Goal: Task Accomplishment & Management: Manage account settings

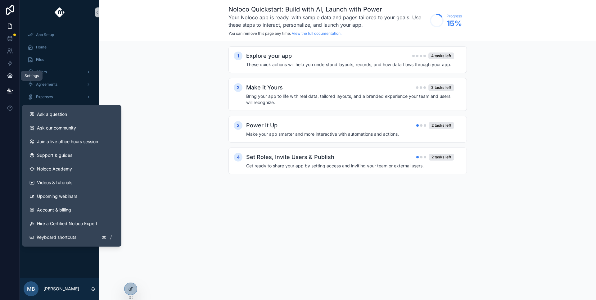
click at [9, 78] on icon at bounding box center [10, 76] width 6 height 6
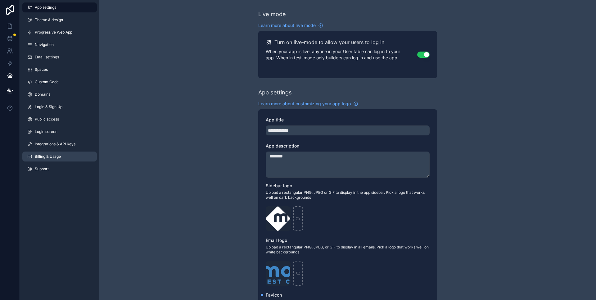
click at [52, 157] on span "Billing & Usage" at bounding box center [48, 156] width 26 height 5
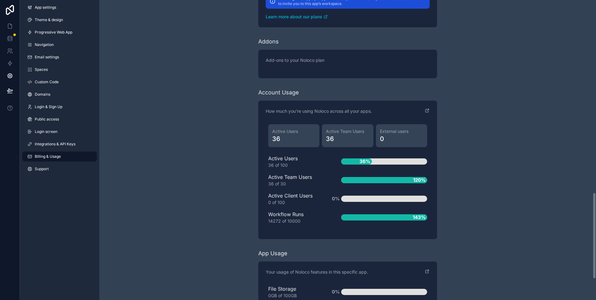
scroll to position [698, 0]
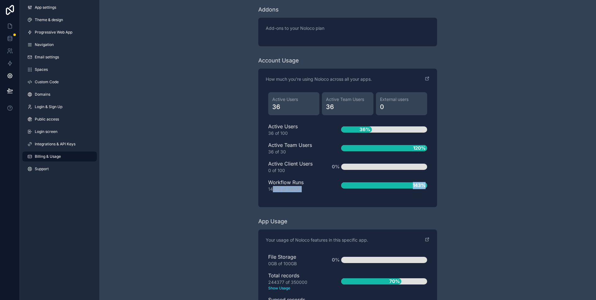
drag, startPoint x: 432, startPoint y: 190, endPoint x: 271, endPoint y: 187, distance: 160.4
click at [272, 188] on div "How much you're using Noloco across all your apps. Active Users 36 Active Team …" at bounding box center [347, 138] width 179 height 138
drag, startPoint x: 269, startPoint y: 183, endPoint x: 446, endPoint y: 199, distance: 177.6
click at [437, 199] on div "How much you're using Noloco across all your apps. Active Users 36 Active Team …" at bounding box center [347, 138] width 179 height 138
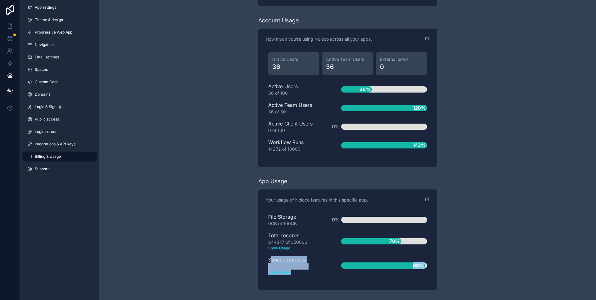
drag, startPoint x: 272, startPoint y: 258, endPoint x: 411, endPoint y: 272, distance: 140.0
click at [411, 272] on div "Synced records 244377 of 250000 Show Usage 98%" at bounding box center [347, 265] width 159 height 19
click at [285, 272] on text "Show Usage" at bounding box center [294, 272] width 53 height 6
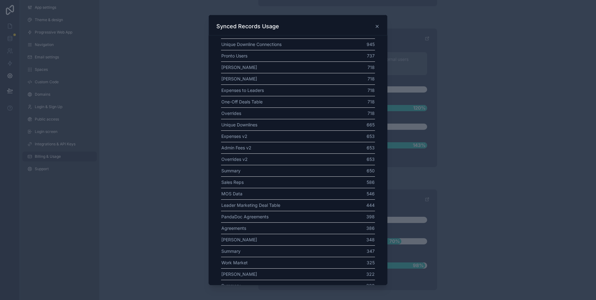
scroll to position [0, 0]
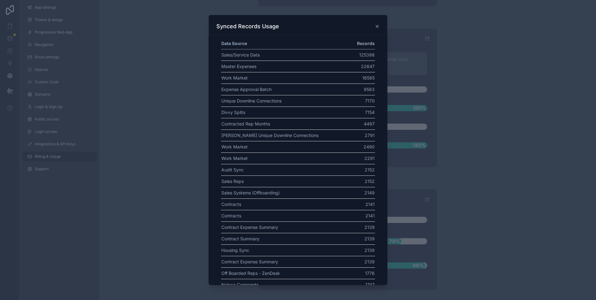
click at [376, 24] on icon at bounding box center [376, 26] width 5 height 5
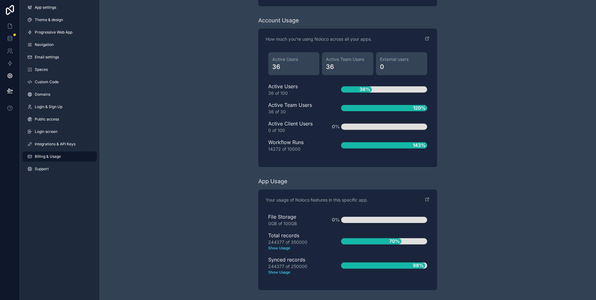
click at [282, 248] on text "Show Usage" at bounding box center [294, 248] width 53 height 6
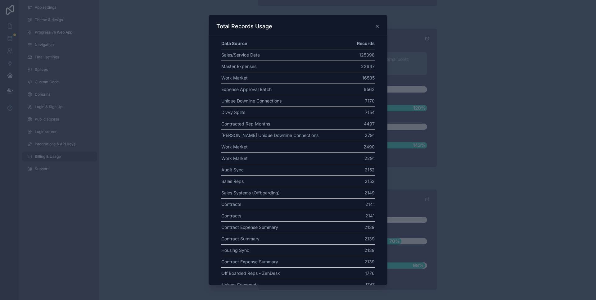
click at [378, 25] on icon at bounding box center [376, 26] width 5 height 5
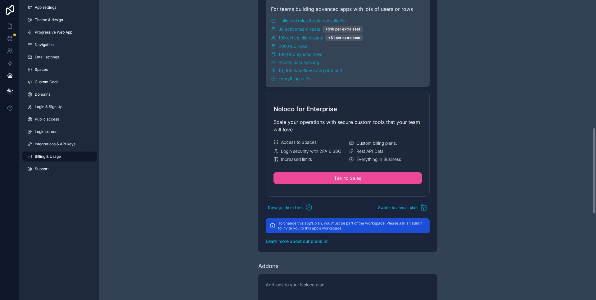
scroll to position [438, 0]
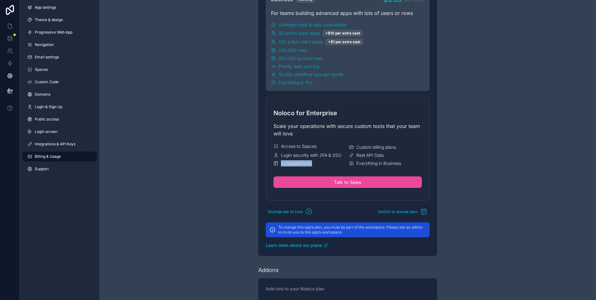
drag, startPoint x: 321, startPoint y: 162, endPoint x: 257, endPoint y: 166, distance: 64.7
drag, startPoint x: 393, startPoint y: 155, endPoint x: 358, endPoint y: 155, distance: 35.4
click at [358, 155] on div "Rest API Data" at bounding box center [385, 155] width 73 height 6
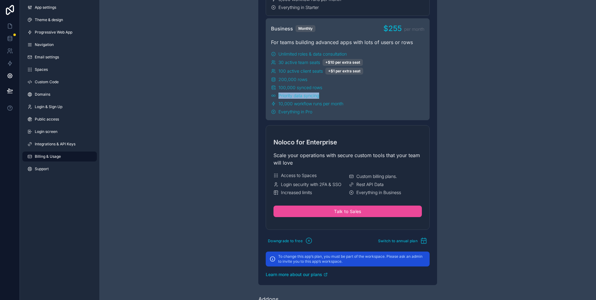
drag, startPoint x: 331, startPoint y: 96, endPoint x: 247, endPoint y: 99, distance: 84.2
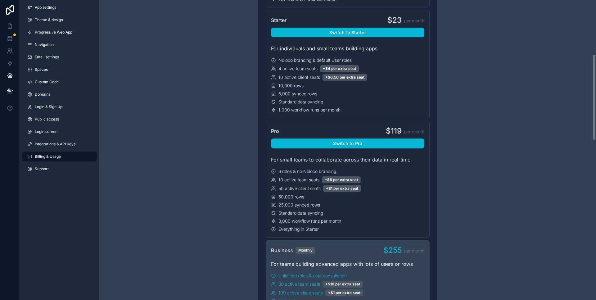
scroll to position [0, 0]
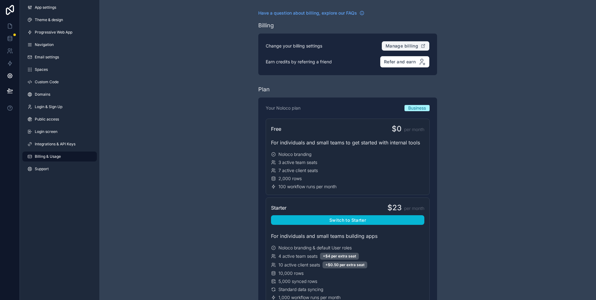
click at [391, 46] on span "Manage billing" at bounding box center [401, 46] width 33 height 6
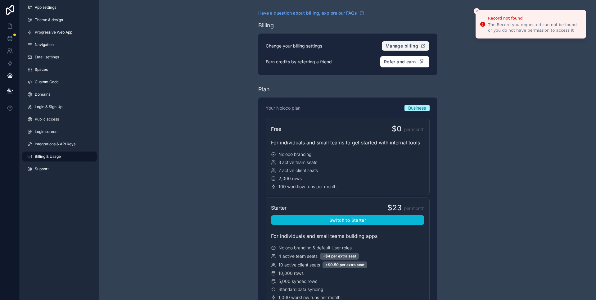
click at [478, 10] on icon "Close toast" at bounding box center [477, 11] width 4 height 4
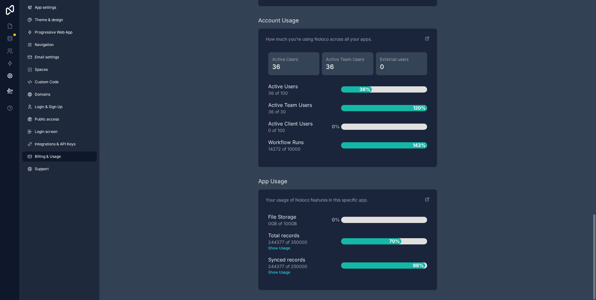
scroll to position [586, 0]
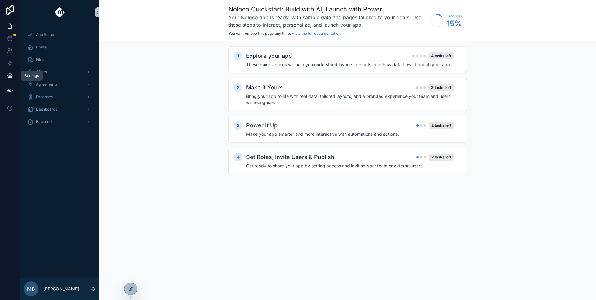
click at [15, 77] on link at bounding box center [10, 75] width 20 height 12
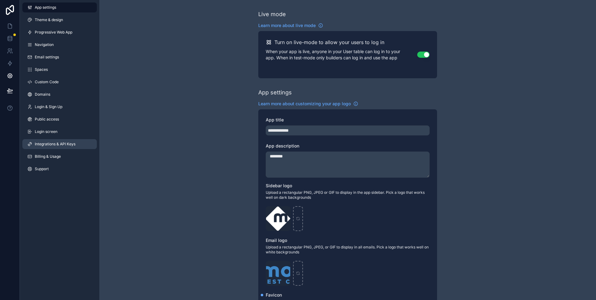
click at [56, 142] on span "Integrations & API Keys" at bounding box center [55, 143] width 41 height 5
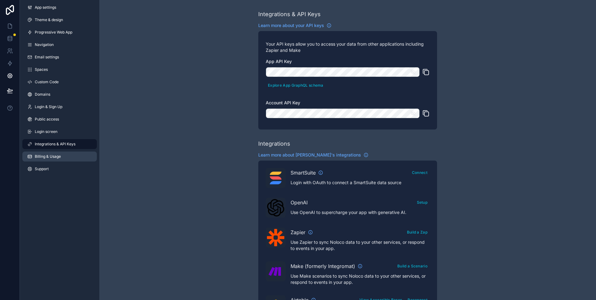
drag, startPoint x: 45, startPoint y: 159, endPoint x: 53, endPoint y: 158, distance: 8.2
click at [45, 159] on link "Billing & Usage" at bounding box center [59, 156] width 74 height 10
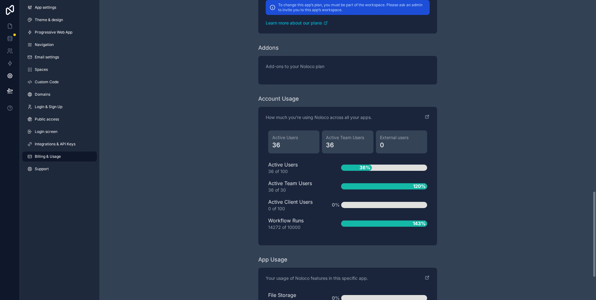
scroll to position [738, 0]
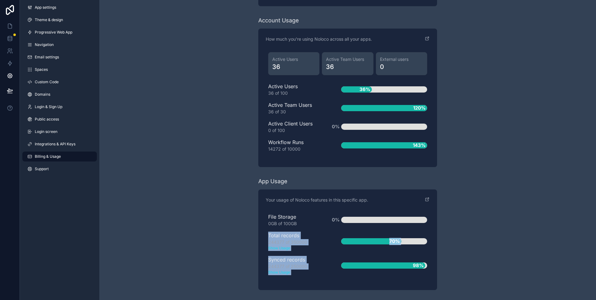
drag, startPoint x: 268, startPoint y: 235, endPoint x: 331, endPoint y: 263, distance: 69.0
click at [331, 263] on div "File Storage 0GB of 100GB 0% Total records 244377 of 350000 Show Usage 70% Sync…" at bounding box center [348, 246] width 164 height 72
click at [421, 200] on div "Your usage of Noloco features in this specific app." at bounding box center [348, 204] width 164 height 14
click at [425, 199] on icon "scrollable content" at bounding box center [426, 199] width 3 height 3
